Goal: Download file/media

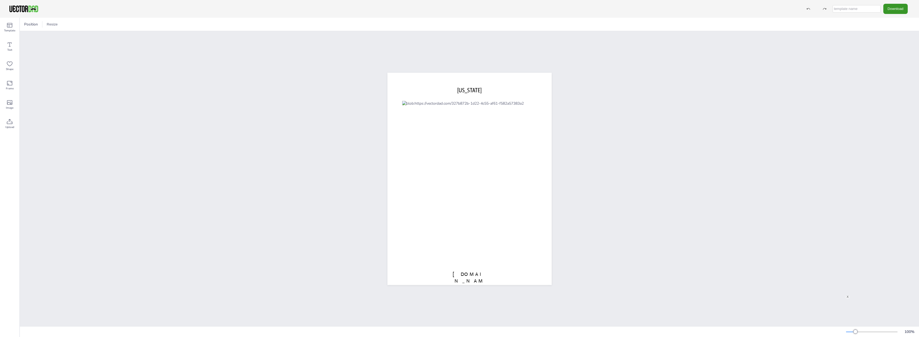
click at [906, 9] on button "Download" at bounding box center [896, 9] width 24 height 10
click at [897, 64] on li "PDF" at bounding box center [893, 65] width 44 height 11
